Goal: Transaction & Acquisition: Purchase product/service

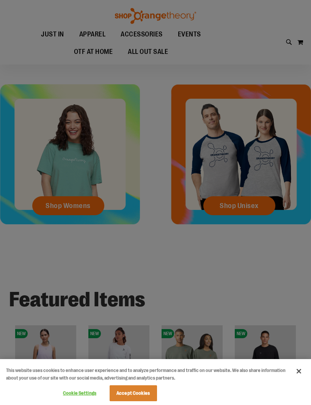
scroll to position [198, 0]
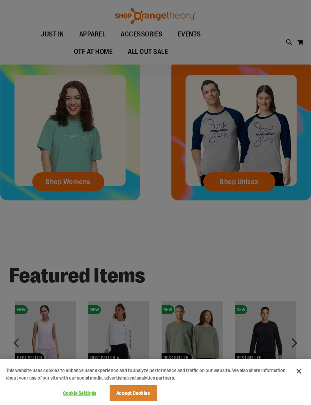
click at [140, 401] on button "Accept Cookies" at bounding box center [133, 393] width 47 height 16
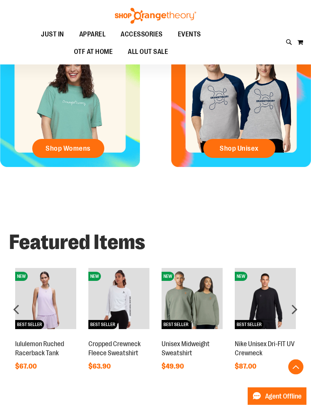
scroll to position [231, 0]
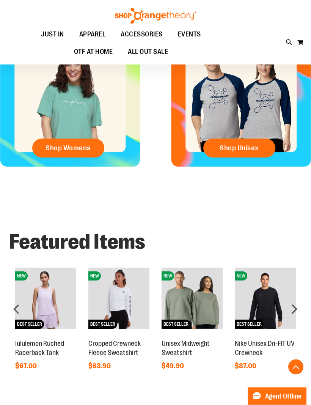
click at [87, 146] on span "Shop Womens" at bounding box center [67, 148] width 45 height 8
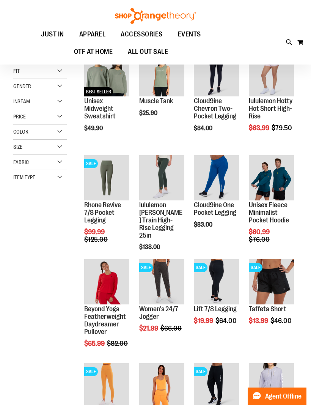
scroll to position [98, 0]
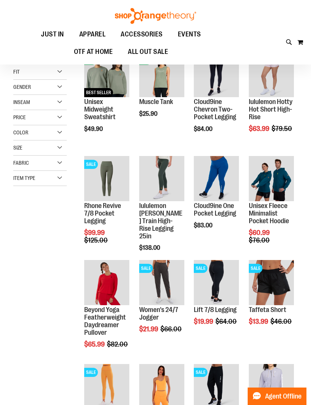
click at [267, 213] on link "Unisex Fleece Minimalist Pocket Hoodie" at bounding box center [269, 213] width 40 height 23
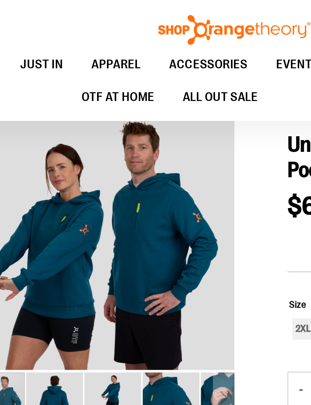
scroll to position [47, 0]
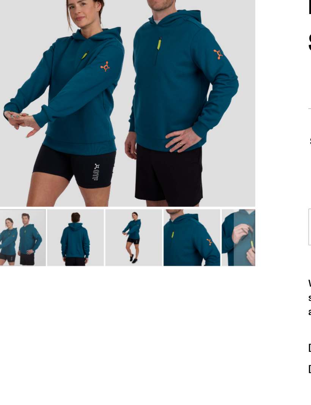
click at [44, 202] on img "image 2 of 5" at bounding box center [59, 217] width 30 height 30
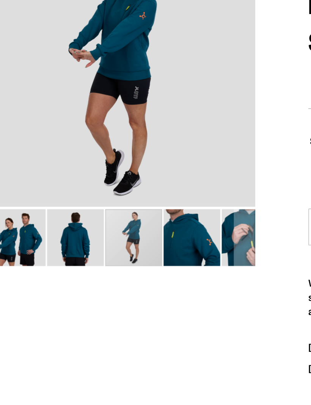
click at [75, 202] on img "image 3 of 5" at bounding box center [90, 217] width 30 height 30
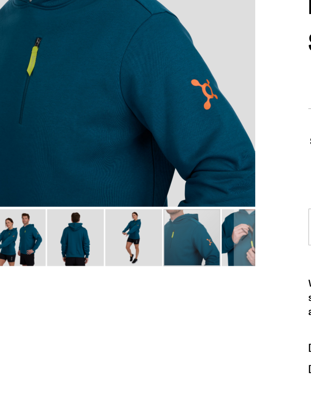
click at [107, 202] on div "carousel" at bounding box center [122, 217] width 30 height 30
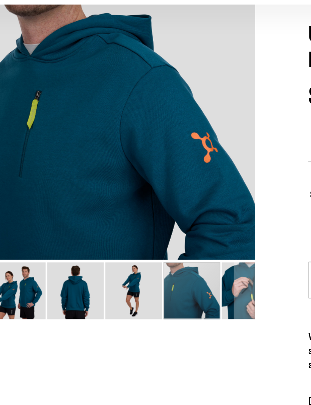
click at [108, 202] on div "carousel" at bounding box center [122, 217] width 30 height 30
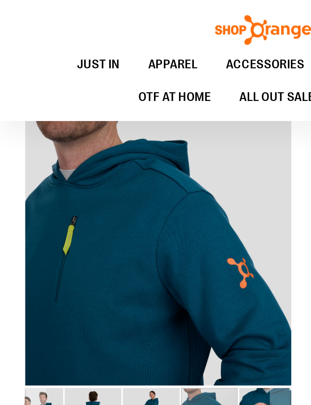
scroll to position [0, 0]
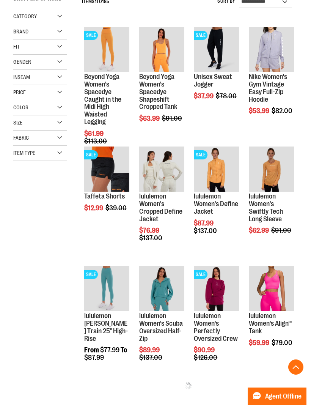
scroll to position [124, 0]
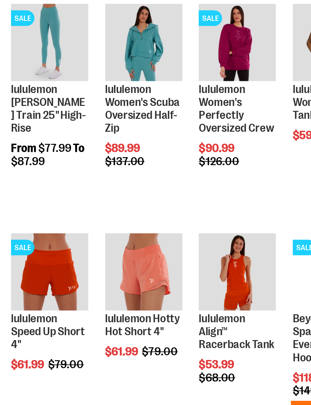
scroll to position [290, 0]
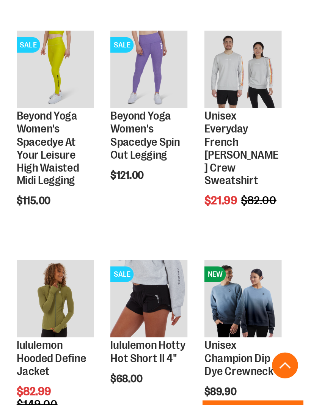
scroll to position [935, 0]
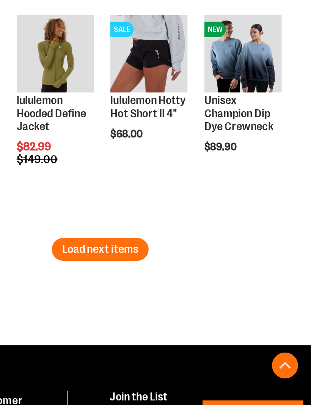
click at [166, 295] on span "Load next items" at bounding box center [188, 299] width 44 height 8
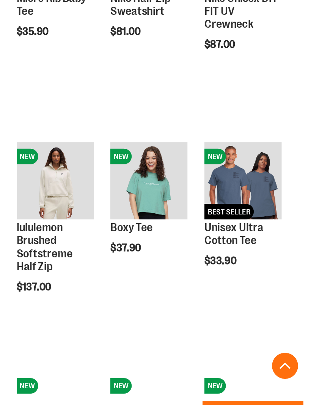
scroll to position [1271, 0]
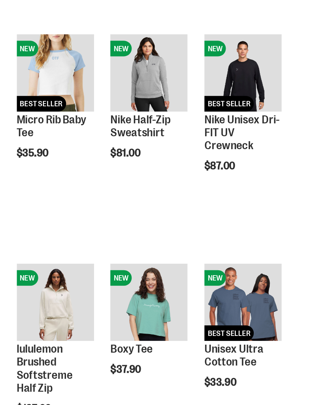
click at [194, 149] on link "Nike Half-Zip Sweatshirt" at bounding box center [211, 156] width 35 height 15
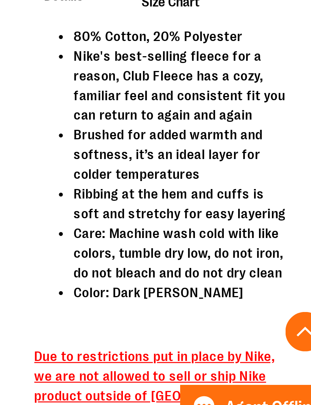
scroll to position [115, 0]
